Goal: Use online tool/utility: Utilize a website feature to perform a specific function

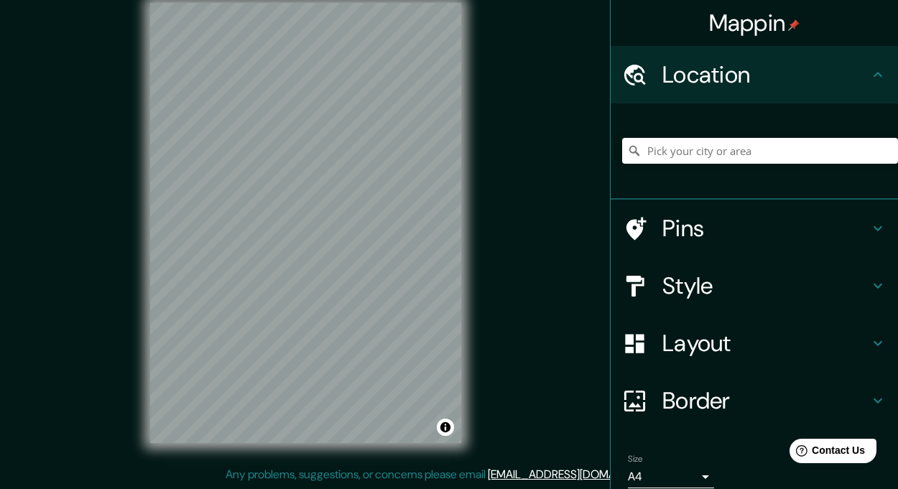
scroll to position [20, 0]
click at [681, 139] on input "Pick your city or area" at bounding box center [760, 151] width 276 height 26
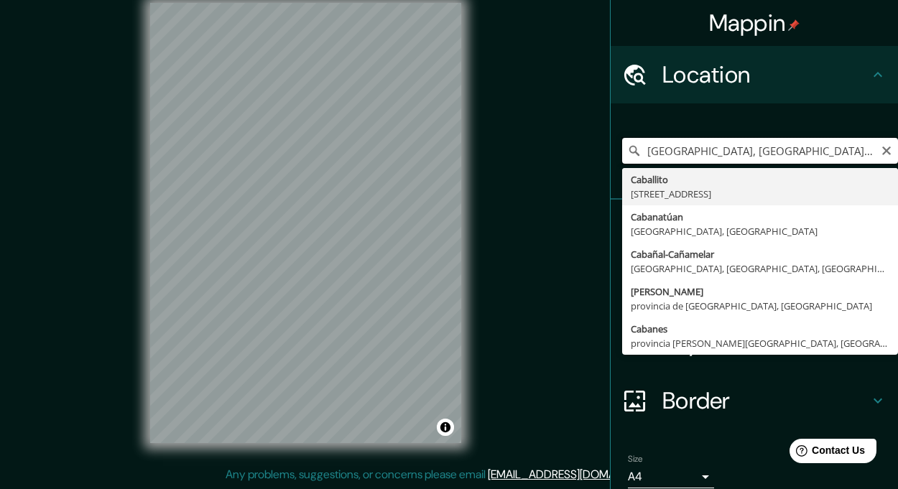
click at [806, 145] on input "[GEOGRAPHIC_DATA], [GEOGRAPHIC_DATA], [GEOGRAPHIC_DATA]" at bounding box center [760, 151] width 276 height 26
type input "C"
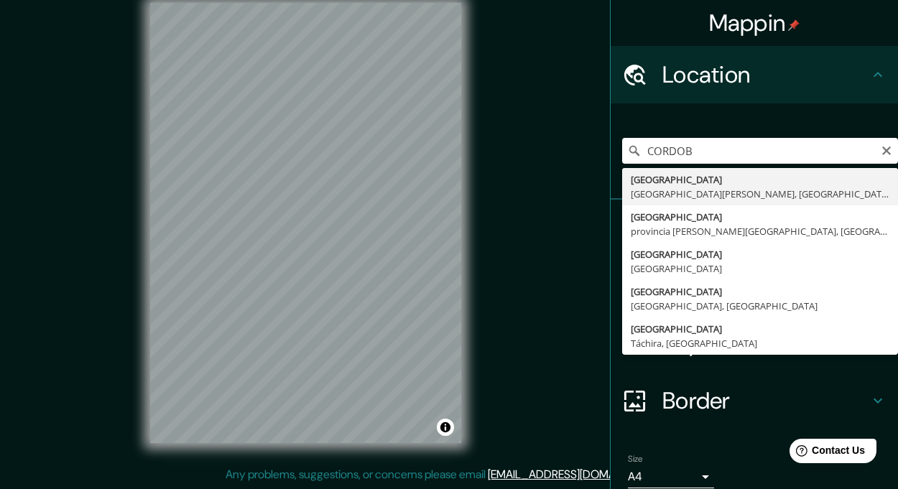
type input "[GEOGRAPHIC_DATA], [GEOGRAPHIC_DATA][PERSON_NAME], [GEOGRAPHIC_DATA]"
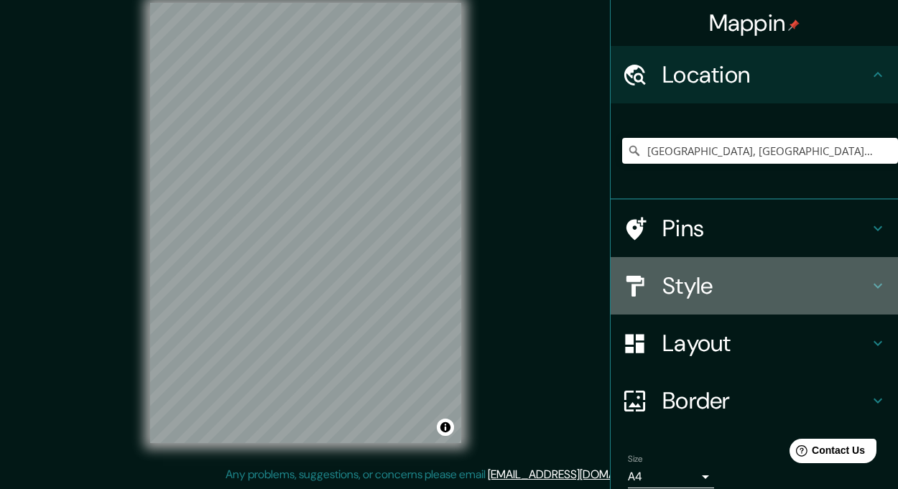
click at [662, 271] on h4 "Style" at bounding box center [765, 285] width 207 height 29
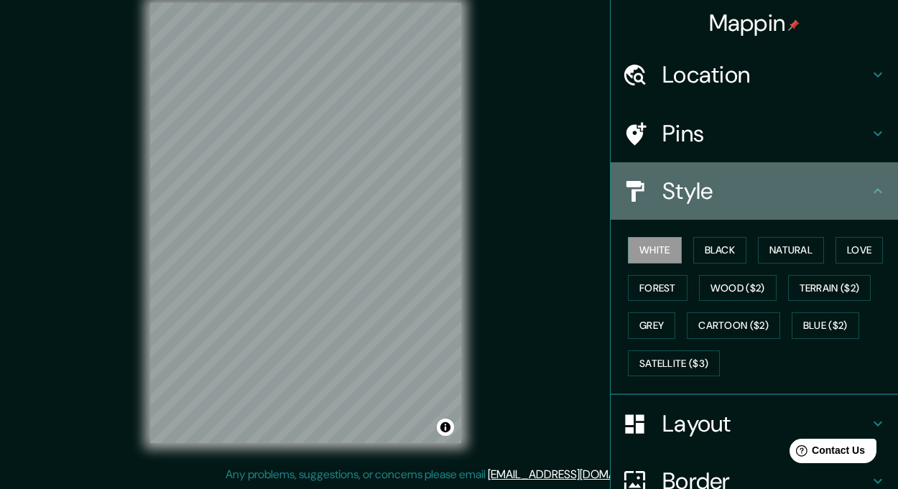
click at [751, 192] on h4 "Style" at bounding box center [765, 191] width 207 height 29
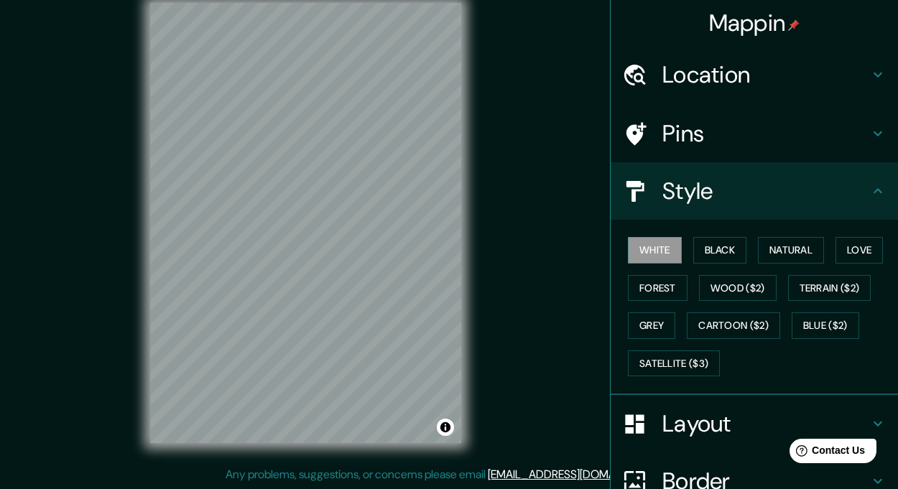
click at [696, 193] on h4 "Style" at bounding box center [765, 191] width 207 height 29
click at [730, 135] on h4 "Pins" at bounding box center [765, 133] width 207 height 29
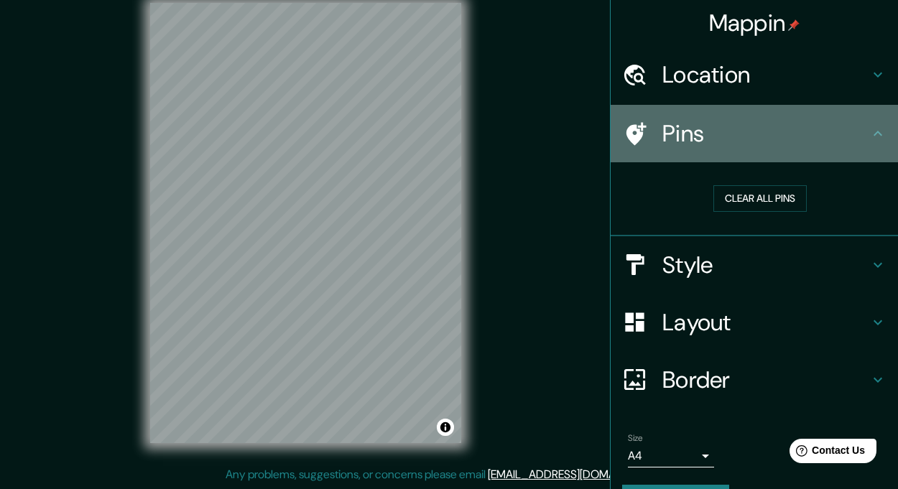
click at [730, 135] on h4 "Pins" at bounding box center [765, 133] width 207 height 29
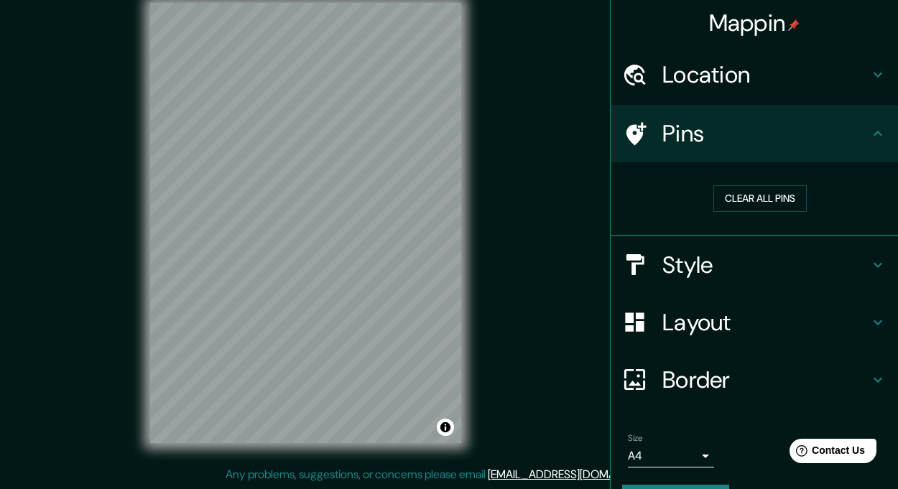
click at [727, 144] on h4 "Pins" at bounding box center [765, 133] width 207 height 29
click at [857, 133] on h4 "Pins" at bounding box center [765, 133] width 207 height 29
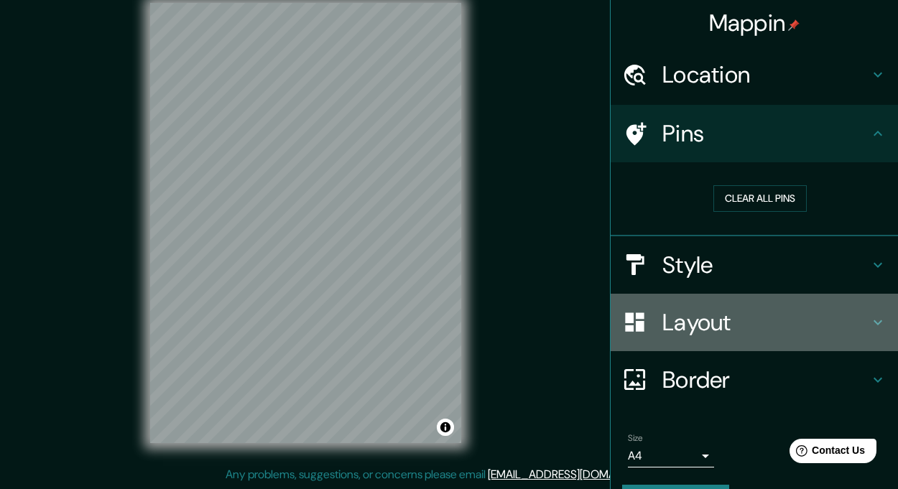
click at [762, 312] on h4 "Layout" at bounding box center [765, 322] width 207 height 29
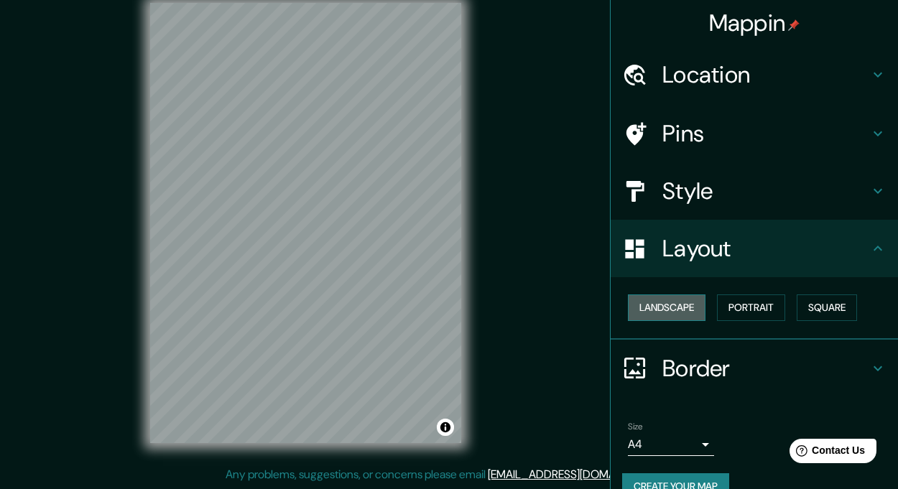
click at [676, 302] on button "Landscape" at bounding box center [667, 307] width 78 height 27
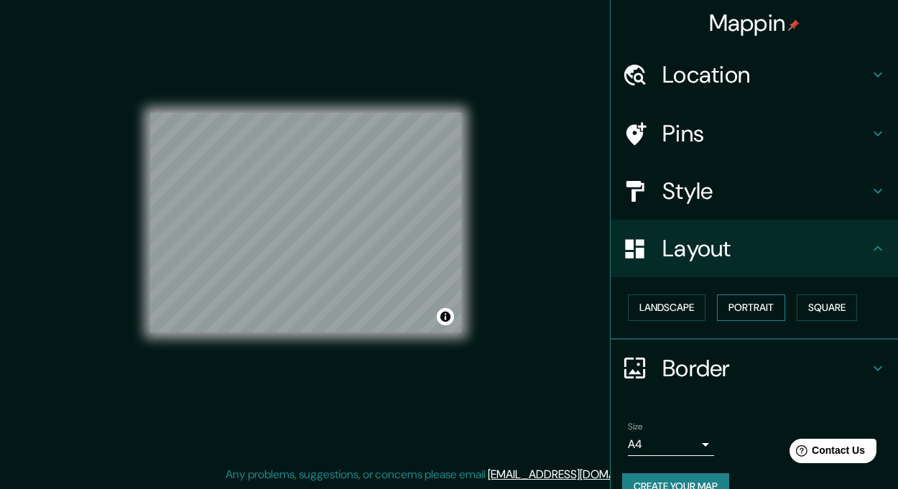
click at [724, 307] on button "Portrait" at bounding box center [751, 307] width 68 height 27
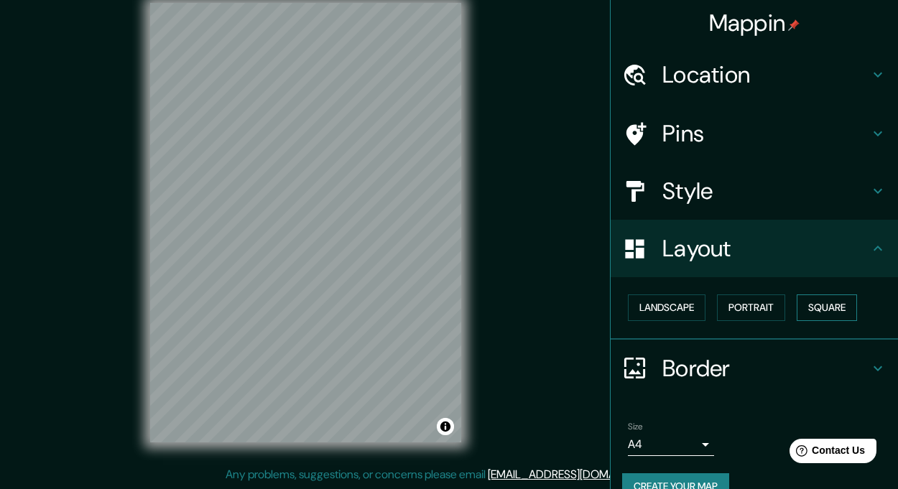
click at [819, 303] on button "Square" at bounding box center [826, 307] width 60 height 27
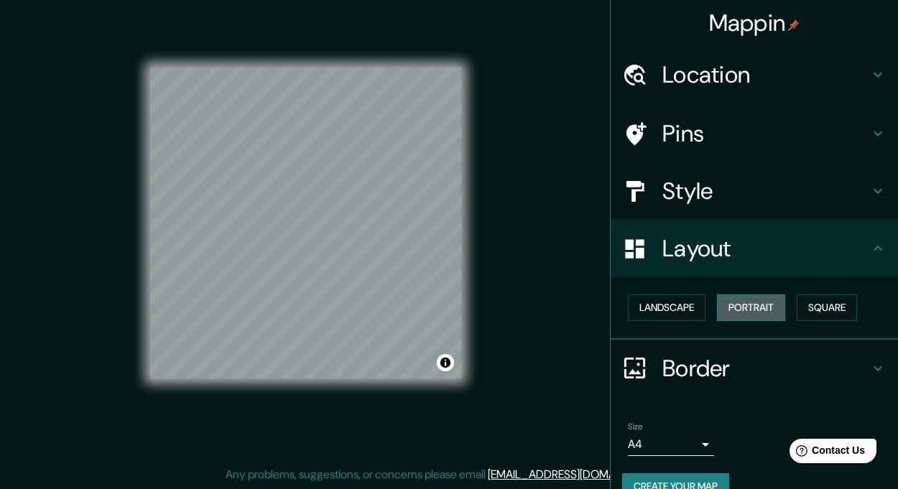
click at [755, 307] on button "Portrait" at bounding box center [751, 307] width 68 height 27
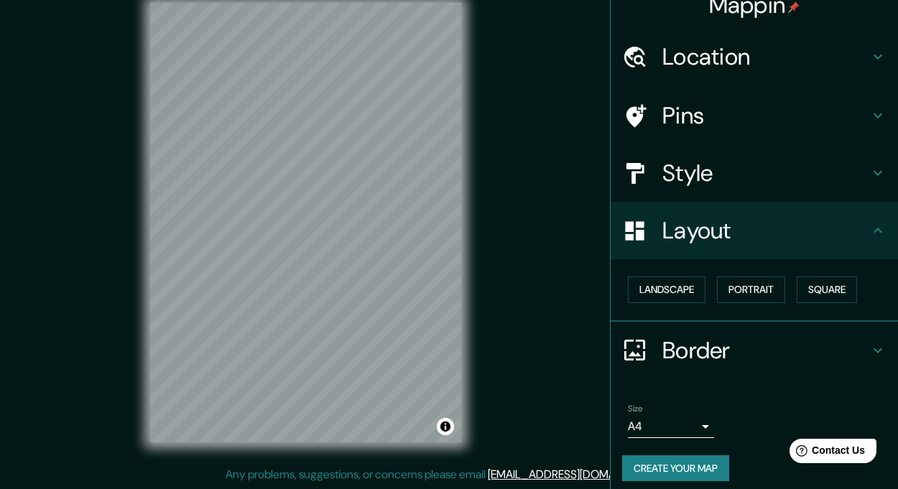
scroll to position [27, 0]
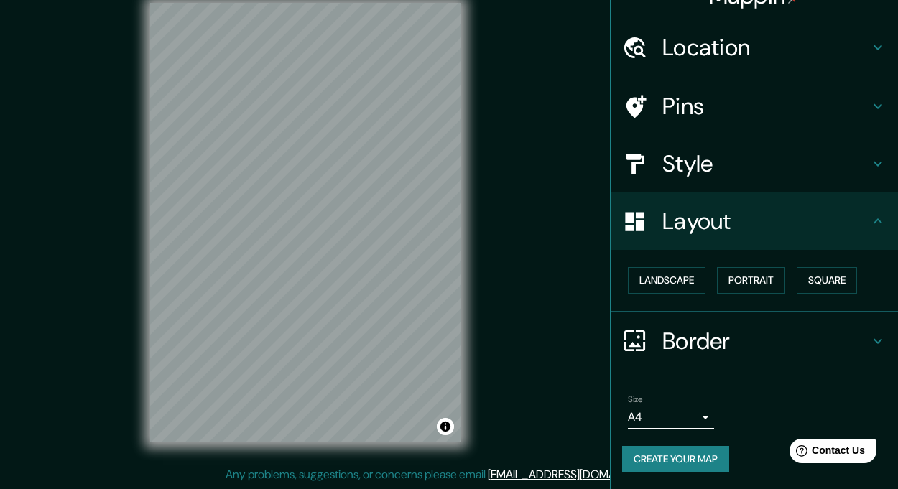
click at [705, 348] on h4 "Border" at bounding box center [765, 341] width 207 height 29
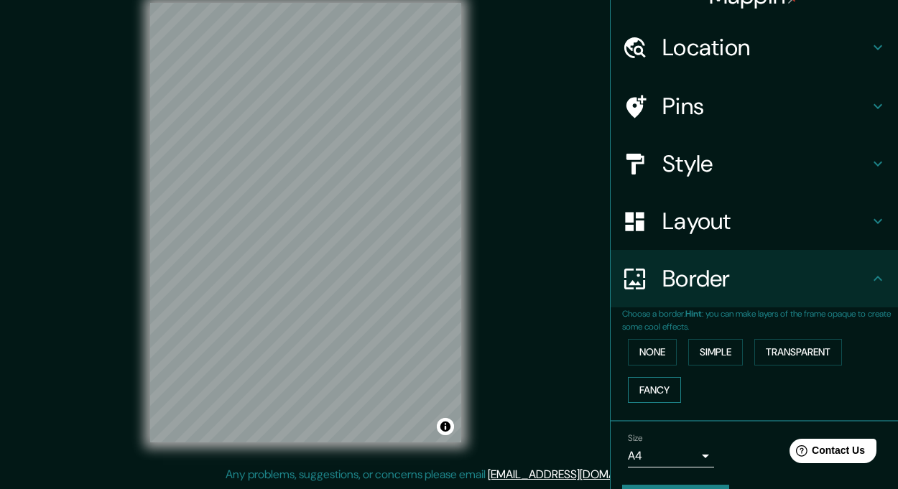
click at [664, 386] on button "Fancy" at bounding box center [654, 390] width 53 height 27
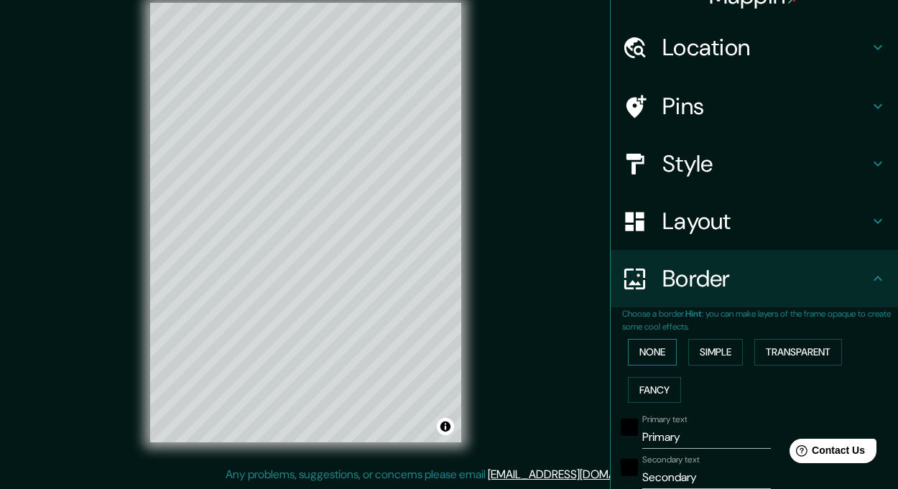
click at [640, 352] on button "None" at bounding box center [652, 352] width 49 height 27
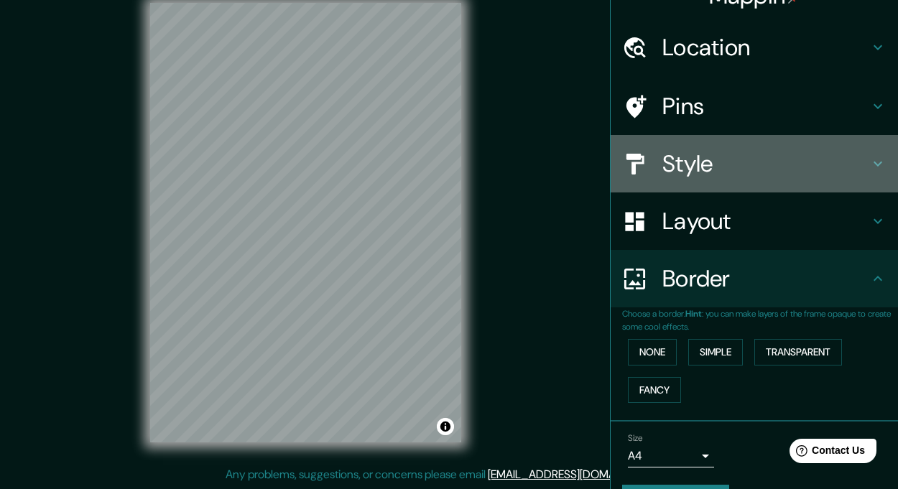
click at [702, 147] on div "Style" at bounding box center [753, 163] width 287 height 57
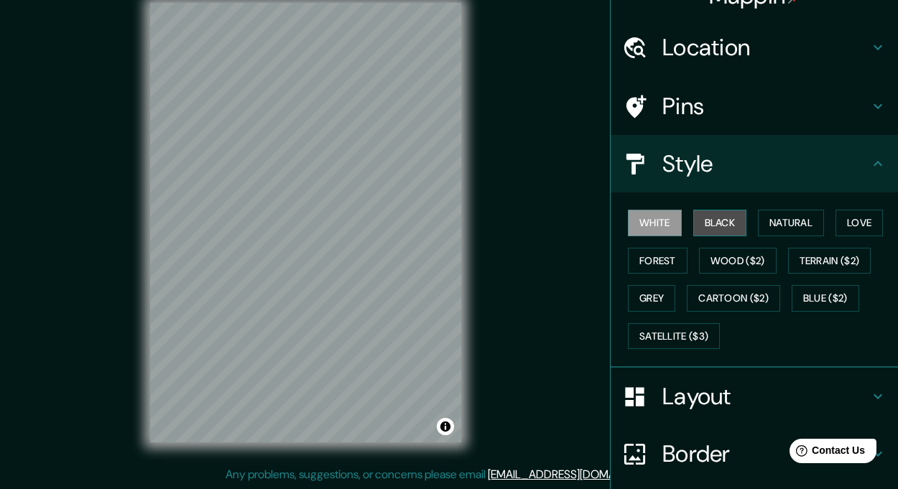
click at [718, 221] on button "Black" at bounding box center [720, 223] width 54 height 27
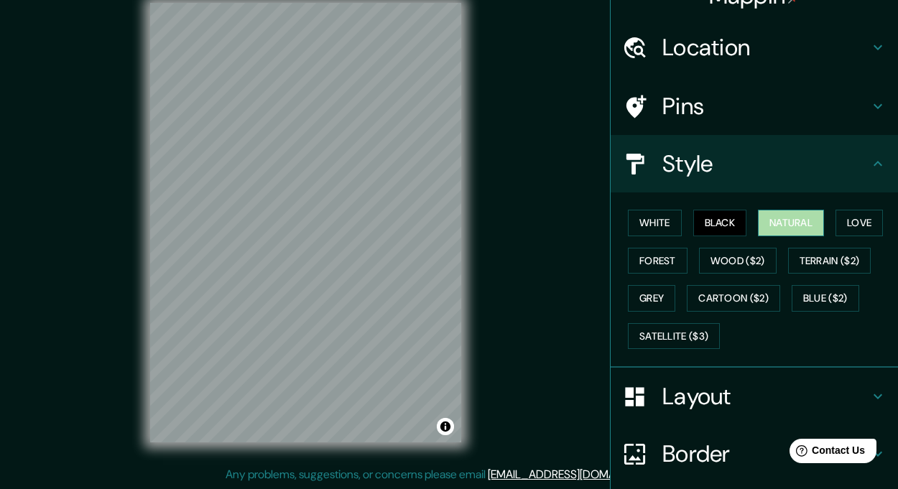
click at [791, 221] on button "Natural" at bounding box center [791, 223] width 66 height 27
click at [844, 223] on button "Love" at bounding box center [858, 223] width 47 height 27
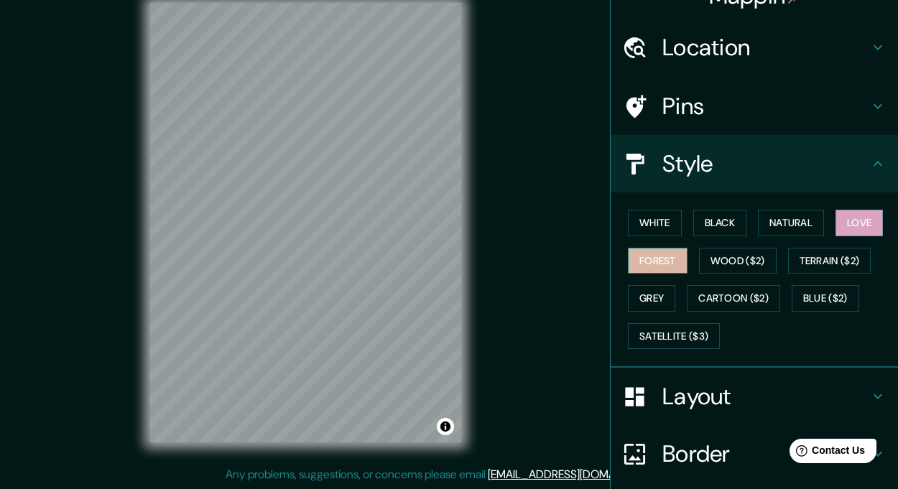
click at [654, 267] on button "Forest" at bounding box center [658, 261] width 60 height 27
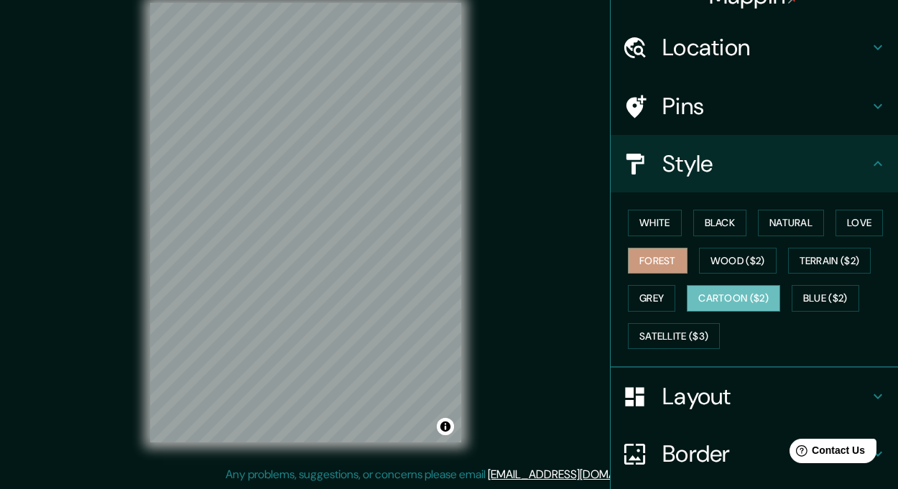
click at [718, 293] on button "Cartoon ($2)" at bounding box center [733, 298] width 93 height 27
click at [646, 223] on button "White" at bounding box center [655, 223] width 54 height 27
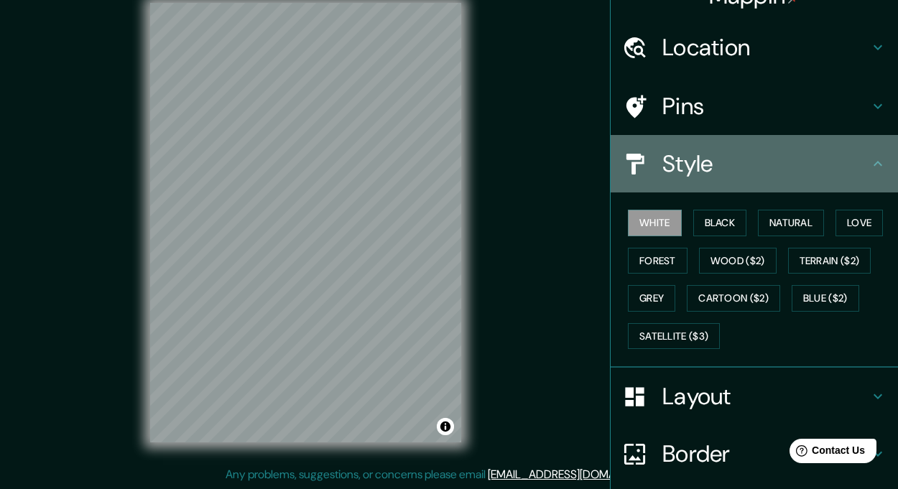
click at [666, 168] on h4 "Style" at bounding box center [765, 163] width 207 height 29
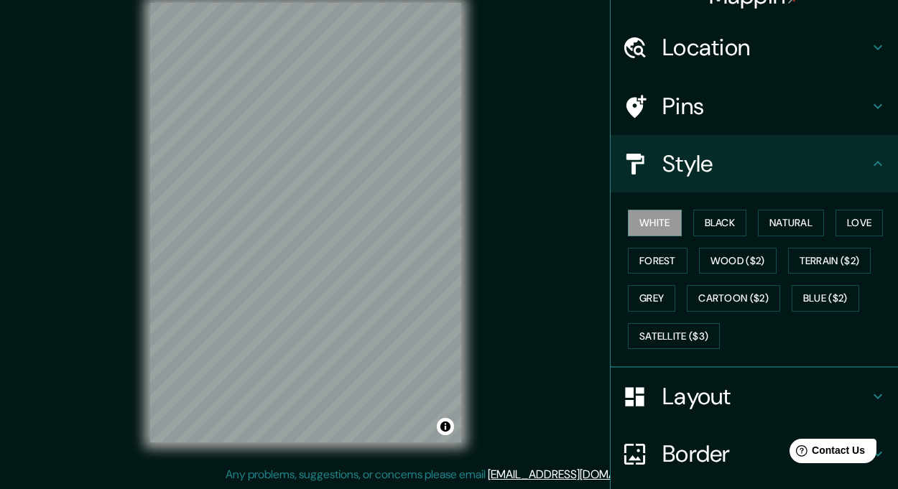
click at [858, 173] on div "Style" at bounding box center [753, 163] width 287 height 57
click at [869, 110] on icon at bounding box center [877, 106] width 17 height 17
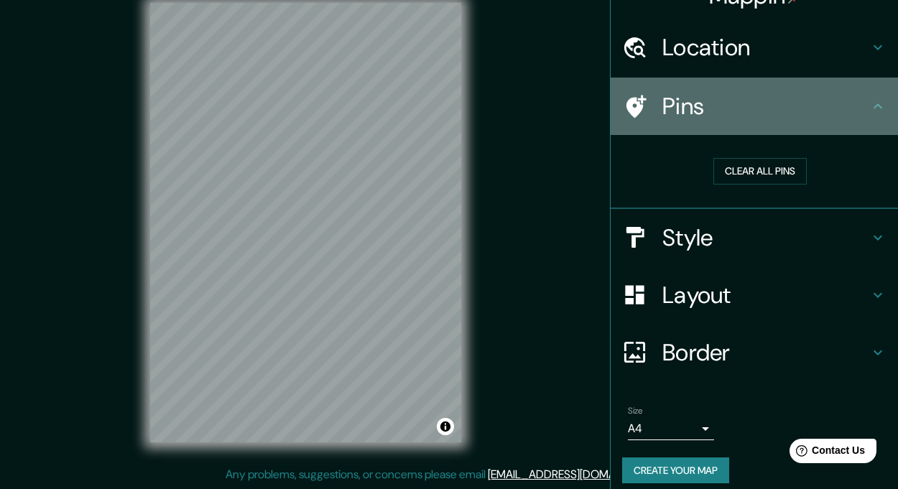
click at [804, 106] on h4 "Pins" at bounding box center [765, 106] width 207 height 29
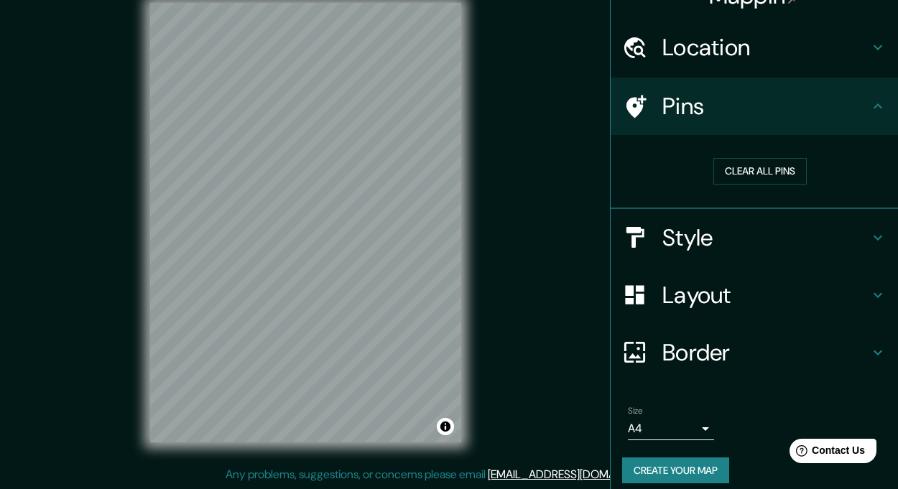
click at [845, 51] on h4 "Location" at bounding box center [765, 47] width 207 height 29
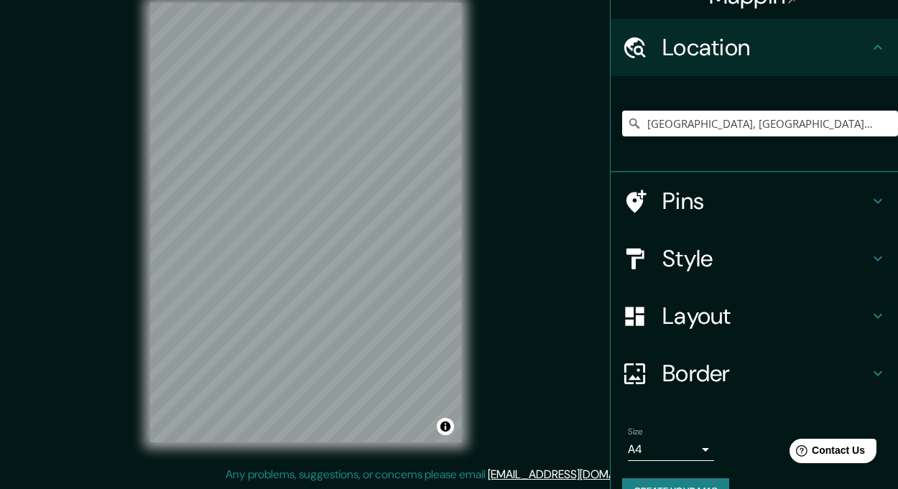
click at [842, 53] on h4 "Location" at bounding box center [765, 47] width 207 height 29
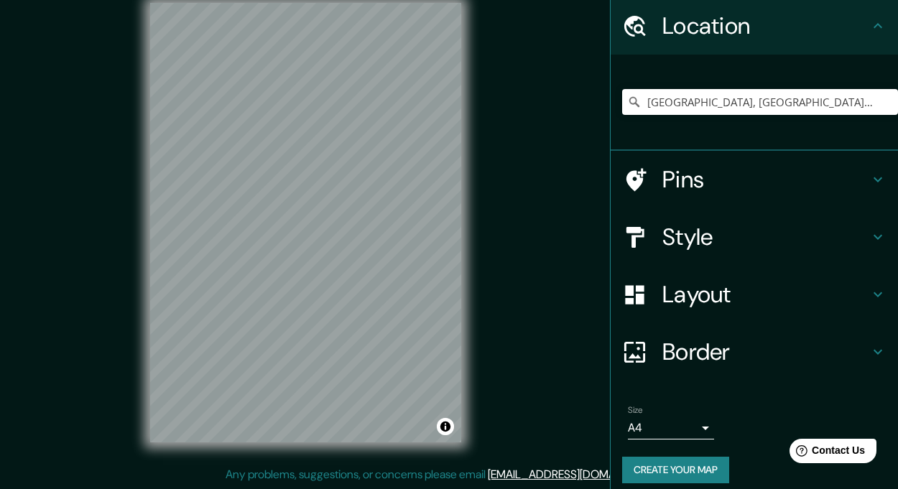
scroll to position [60, 0]
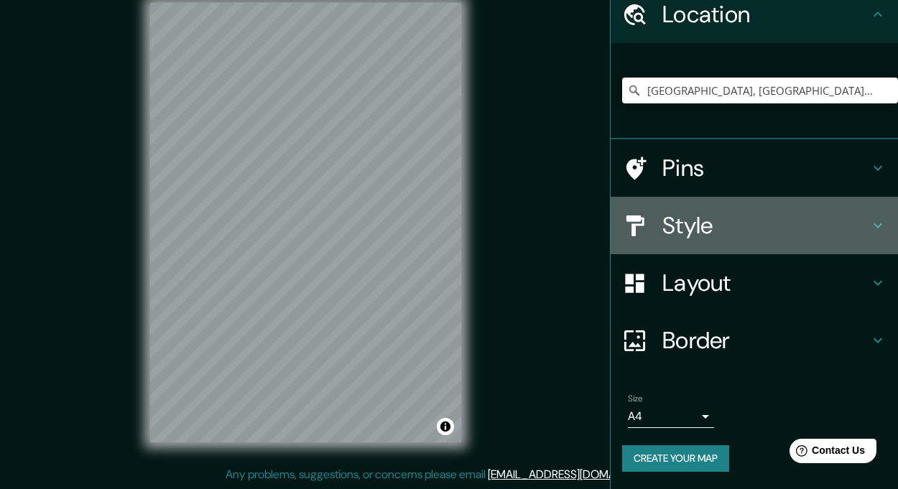
click at [674, 226] on h4 "Style" at bounding box center [765, 225] width 207 height 29
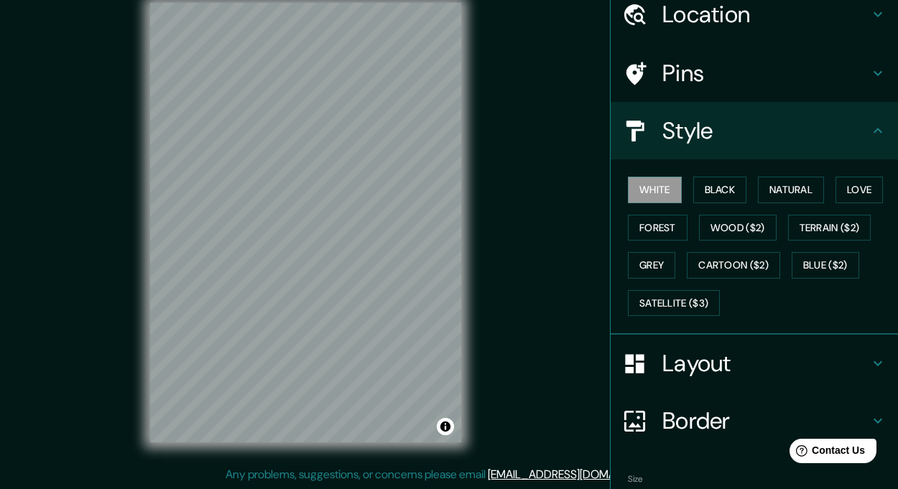
click at [674, 226] on button "Forest" at bounding box center [658, 228] width 60 height 27
click at [663, 197] on button "White" at bounding box center [655, 190] width 54 height 27
click at [711, 60] on h4 "Pins" at bounding box center [765, 73] width 207 height 29
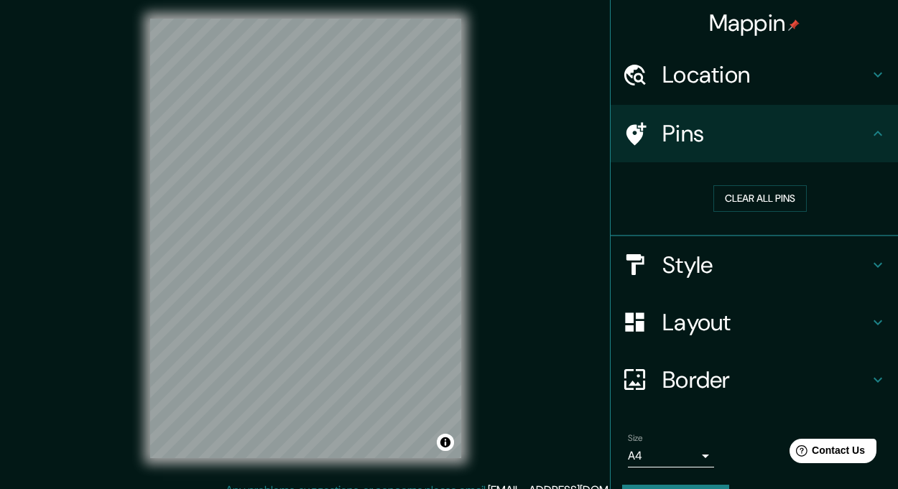
scroll to position [0, 0]
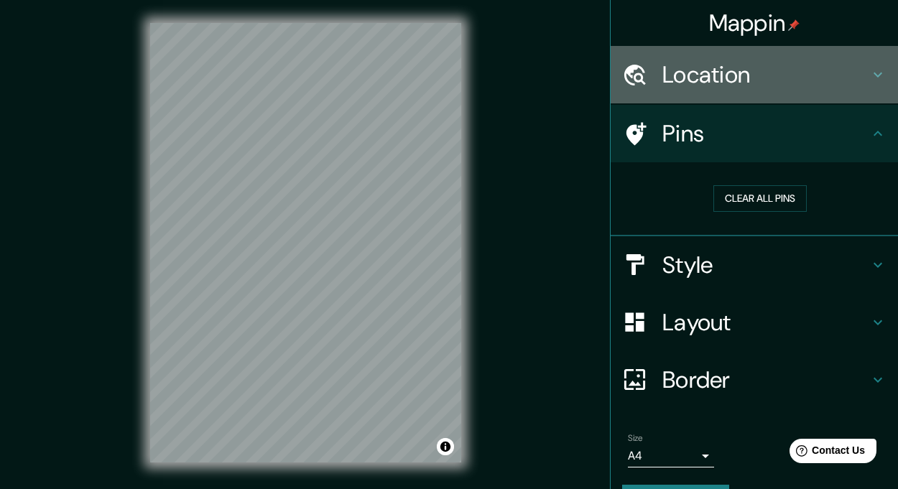
click at [771, 70] on h4 "Location" at bounding box center [765, 74] width 207 height 29
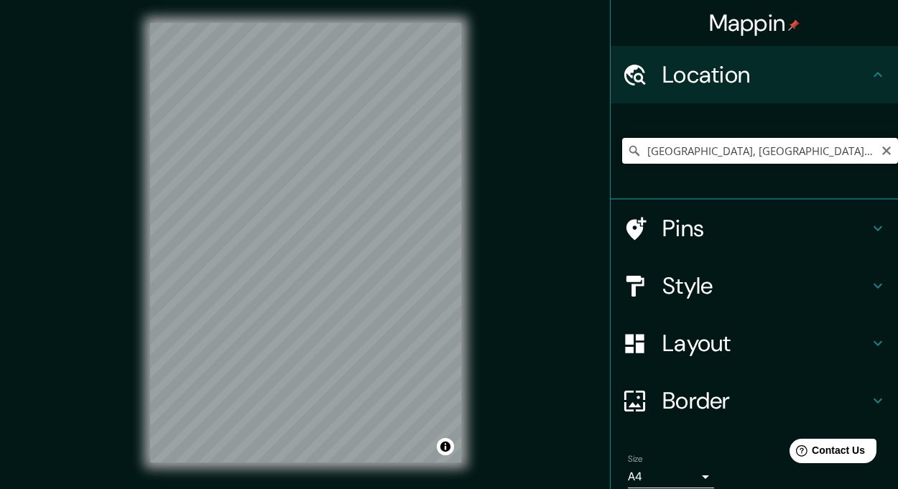
click at [750, 147] on input "[GEOGRAPHIC_DATA], [GEOGRAPHIC_DATA][PERSON_NAME], [GEOGRAPHIC_DATA]" at bounding box center [760, 151] width 276 height 26
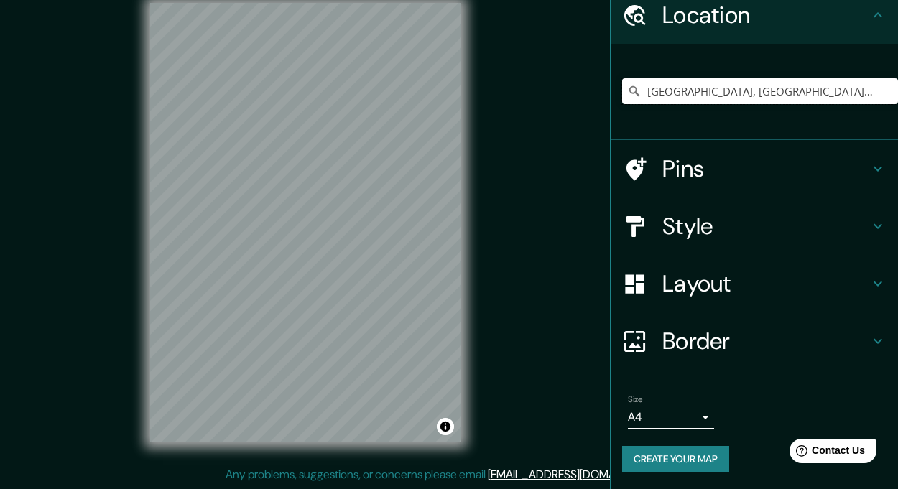
scroll to position [60, 0]
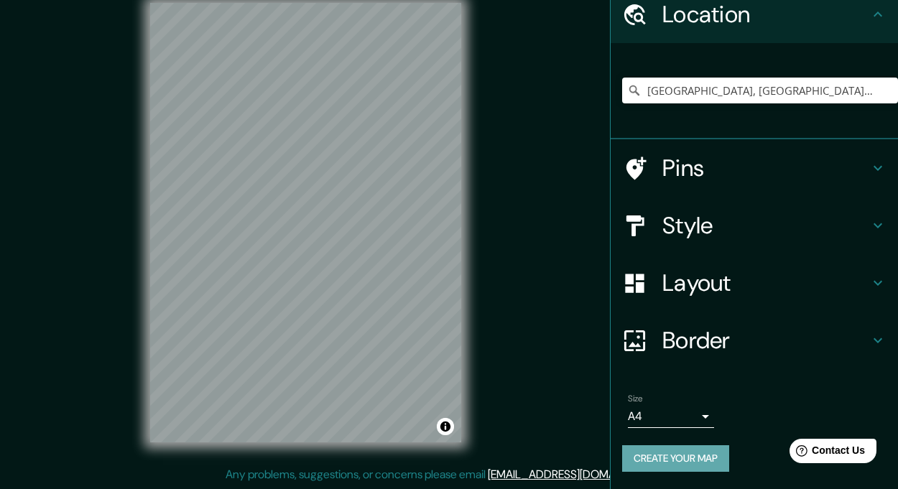
click at [641, 456] on button "Create your map" at bounding box center [675, 458] width 107 height 27
click at [664, 452] on button "Create your map" at bounding box center [675, 458] width 107 height 27
click at [705, 451] on button "Create your map" at bounding box center [675, 458] width 107 height 27
click at [705, 451] on div "Create your map" at bounding box center [754, 458] width 264 height 27
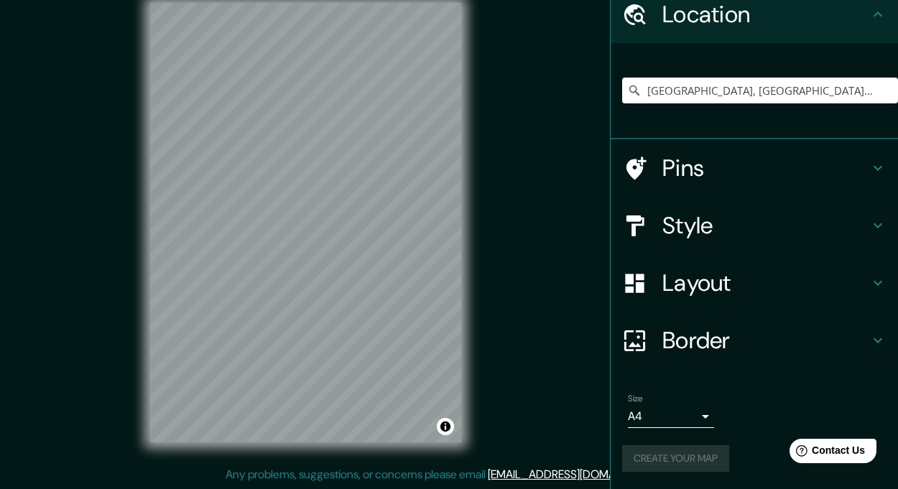
click at [705, 451] on div "Create your map" at bounding box center [754, 458] width 264 height 27
